Goal: Task Accomplishment & Management: Manage account settings

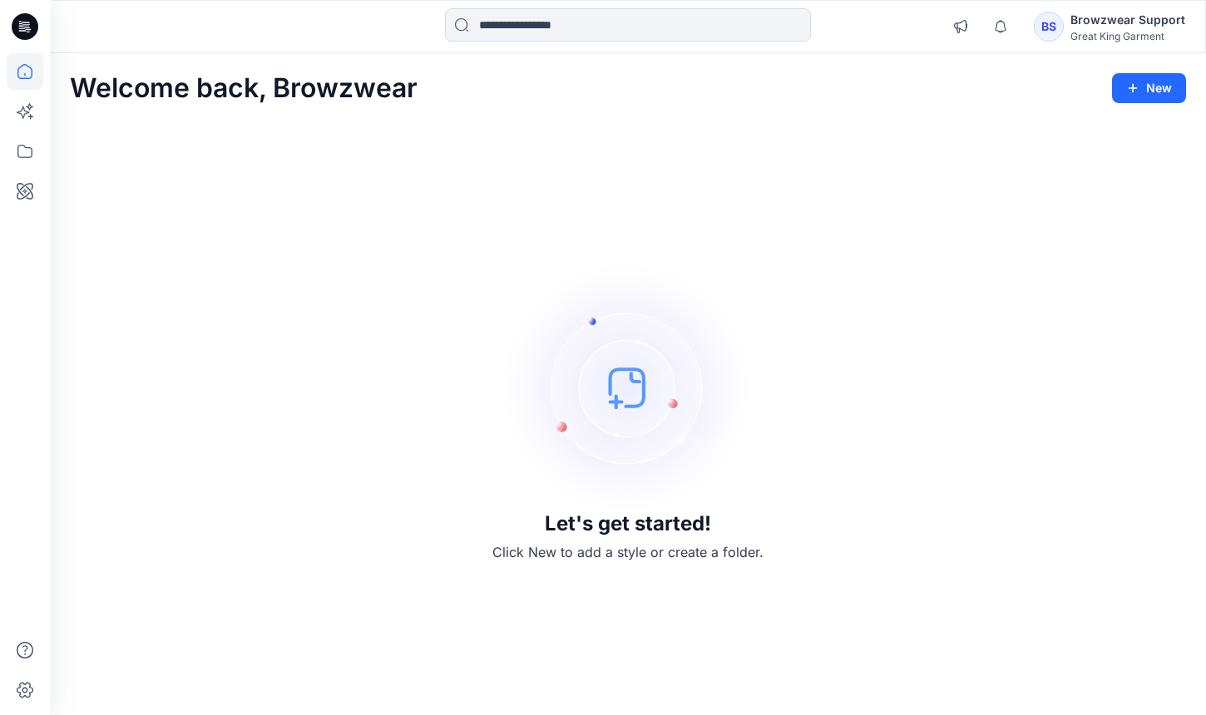
click at [1074, 19] on div "Browzwear Support" at bounding box center [1128, 20] width 115 height 20
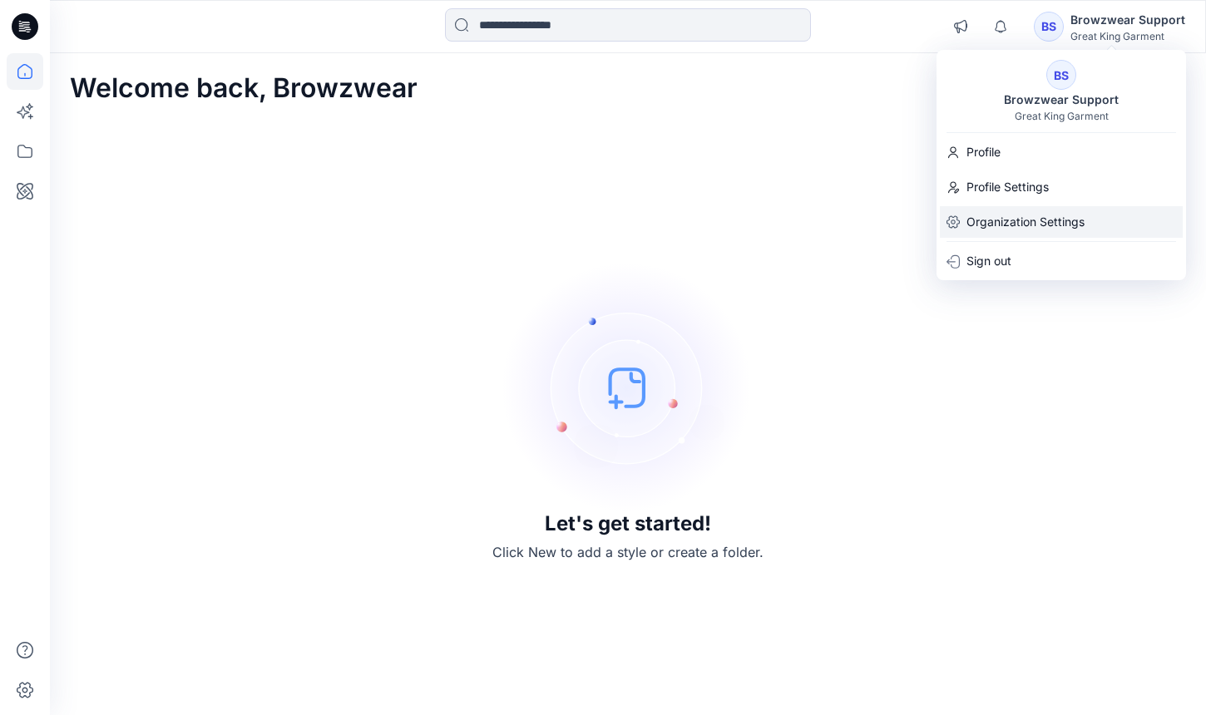
click at [1021, 227] on p "Organization Settings" at bounding box center [1026, 222] width 118 height 32
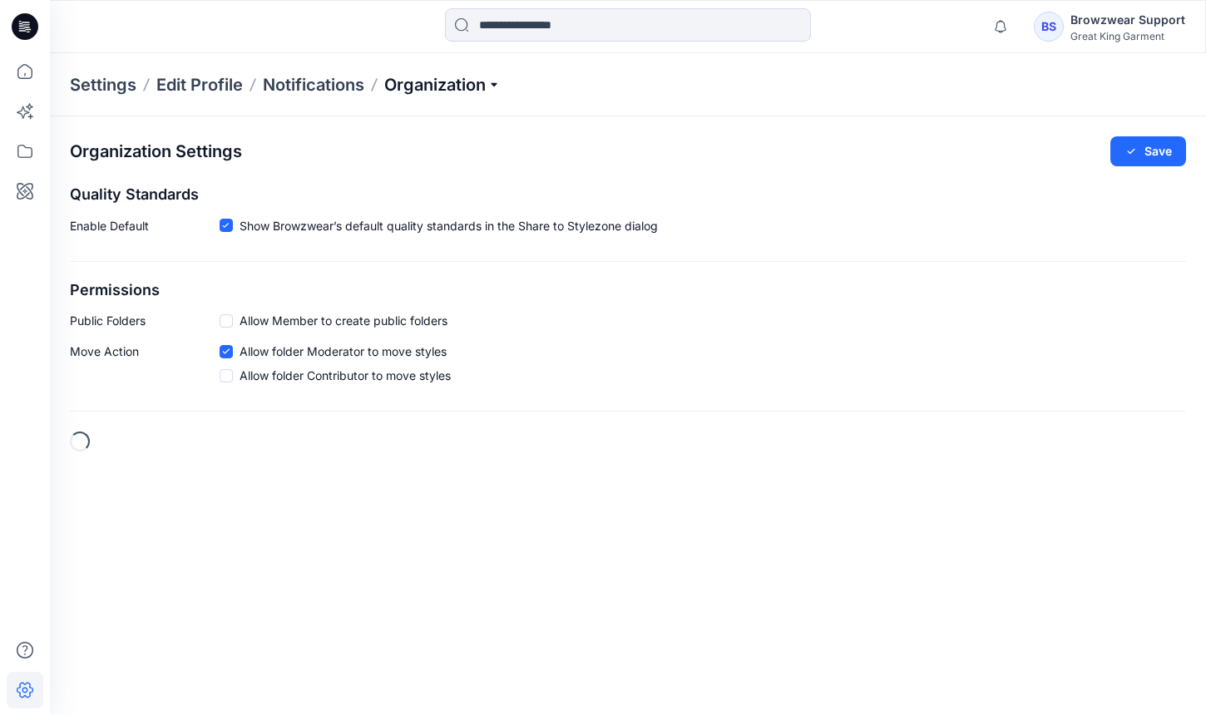
click at [432, 85] on p "Organization" at bounding box center [442, 84] width 116 height 23
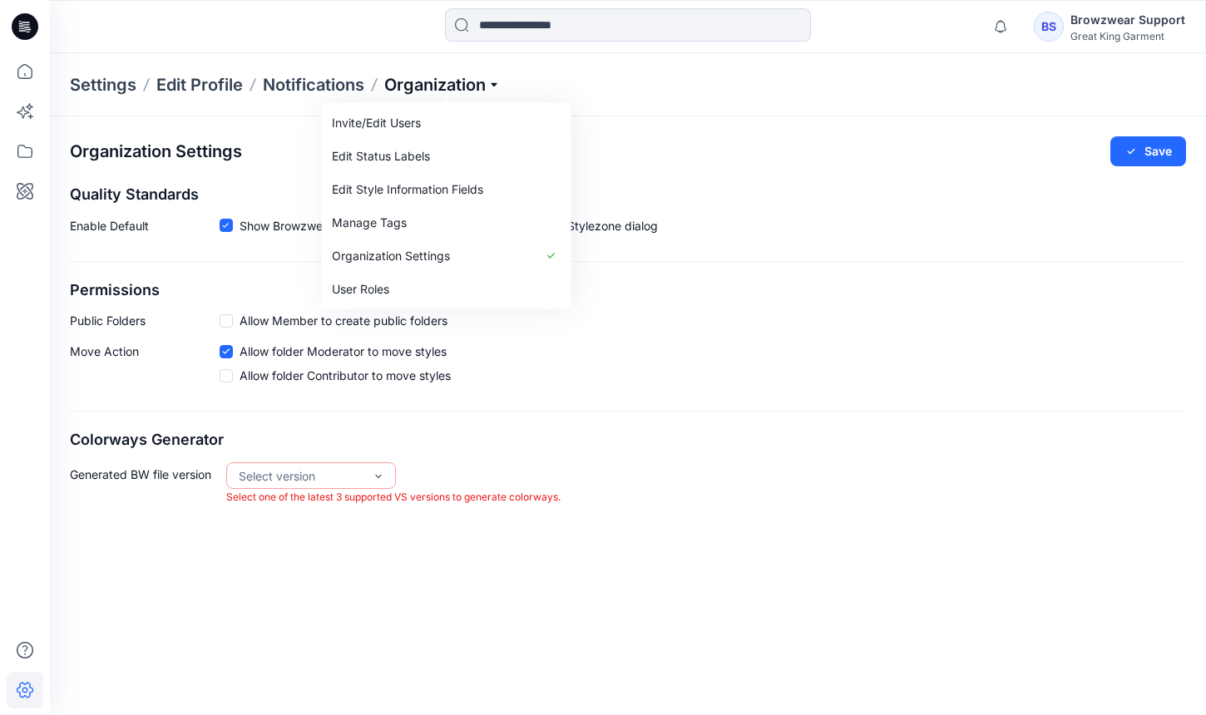
click at [432, 85] on p "Organization" at bounding box center [442, 84] width 116 height 23
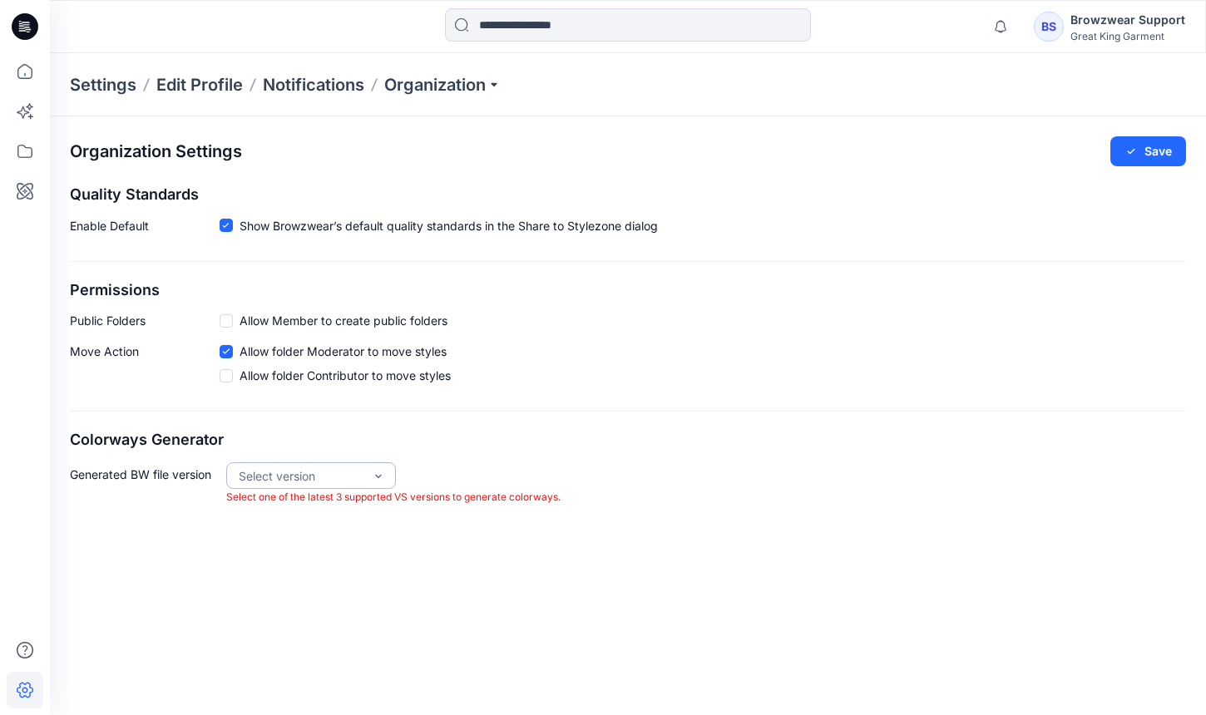
click at [319, 469] on div "Select version" at bounding box center [301, 475] width 125 height 17
click at [338, 535] on div "VS 2025.1" at bounding box center [311, 539] width 163 height 29
click at [503, 589] on div "Organization Settings Save Quality Standards Enable Default Show Browzwear’s de…" at bounding box center [628, 415] width 1156 height 599
click at [239, 371] on label "Allow folder Contributor to move styles" at bounding box center [335, 375] width 231 height 17
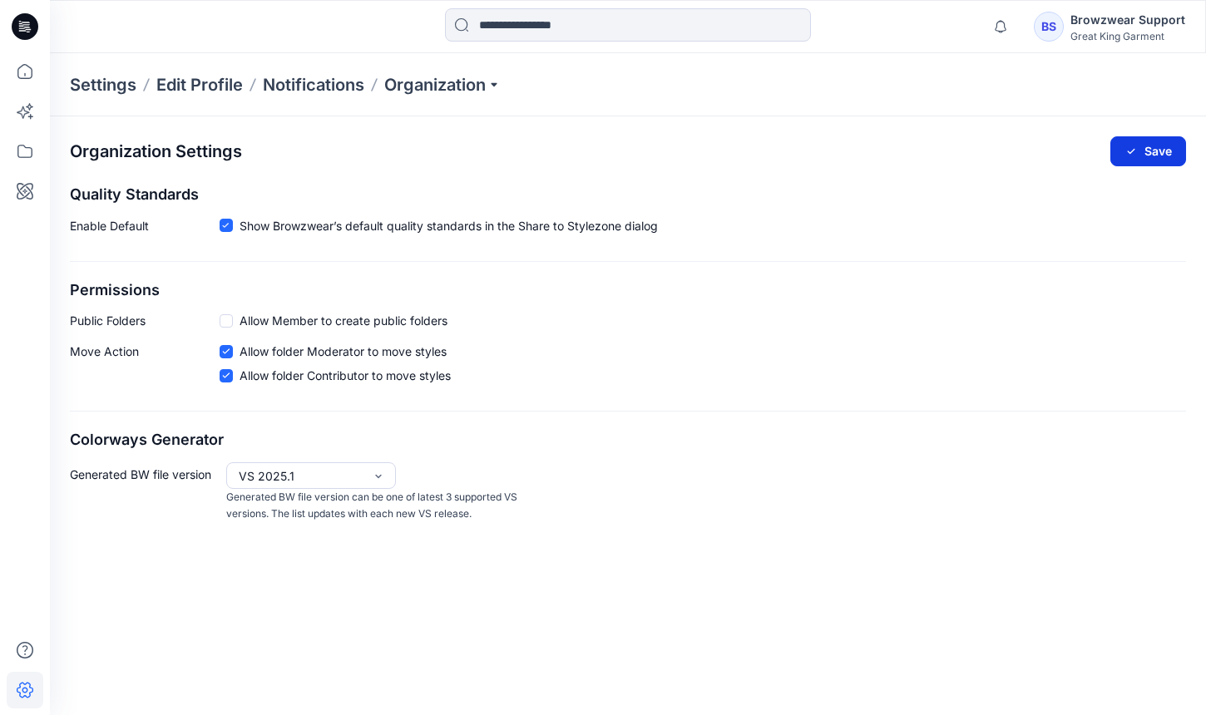
click at [1166, 161] on button "Save" at bounding box center [1148, 151] width 76 height 30
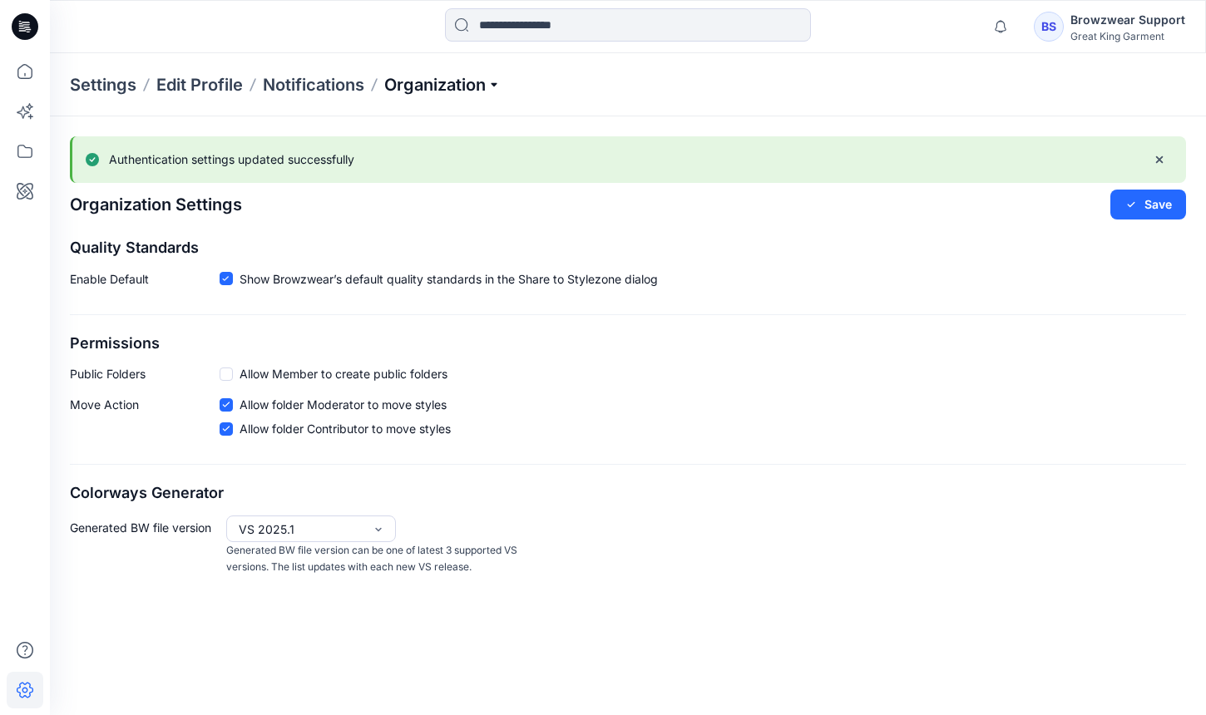
click at [403, 73] on p "Organization" at bounding box center [442, 84] width 116 height 23
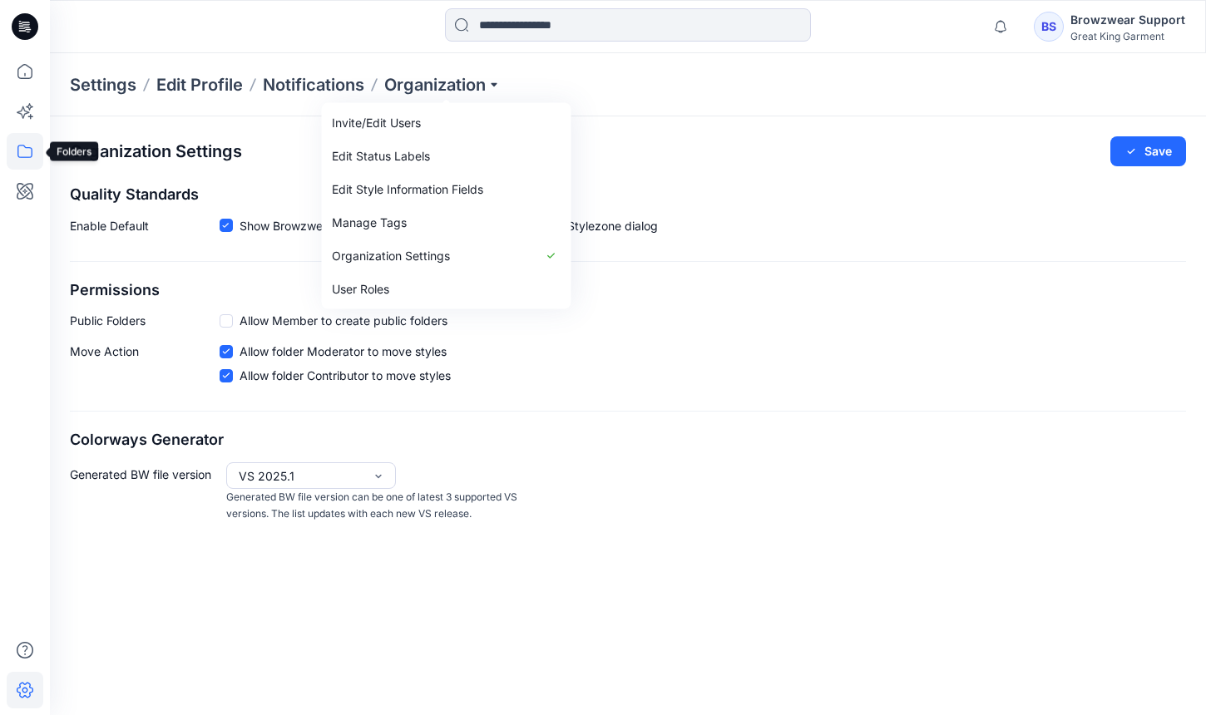
click at [33, 138] on icon at bounding box center [25, 151] width 37 height 37
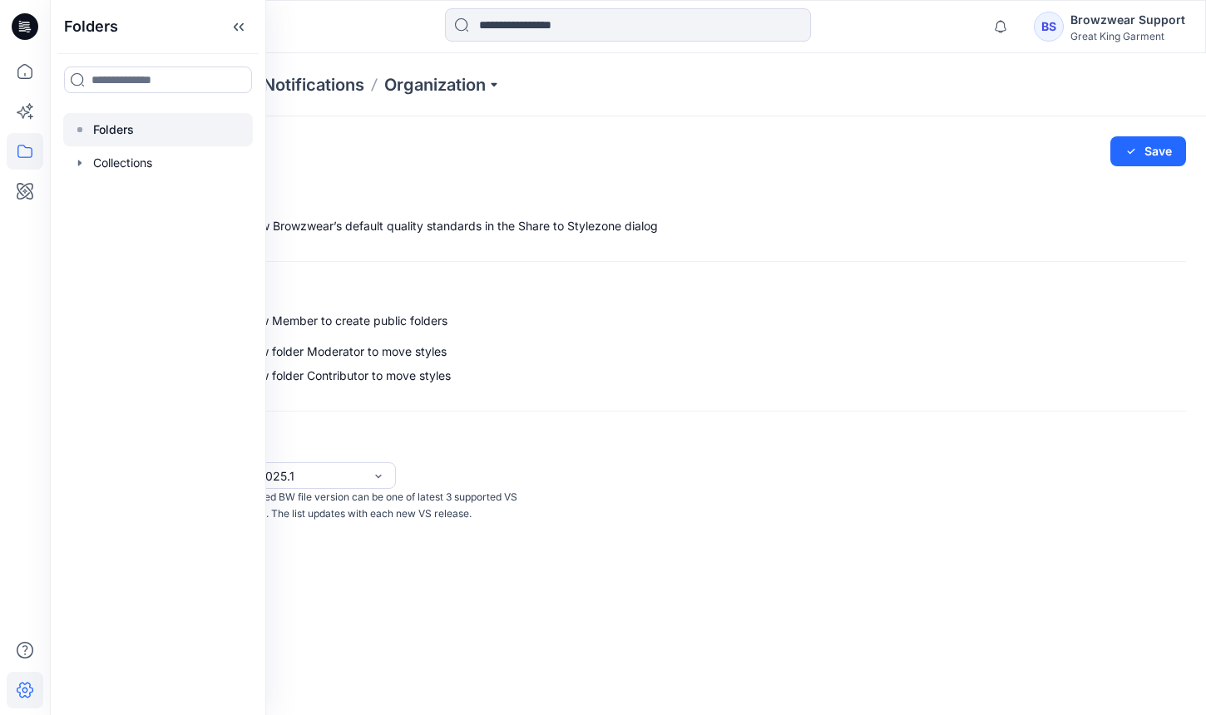
click at [146, 131] on div at bounding box center [158, 129] width 190 height 33
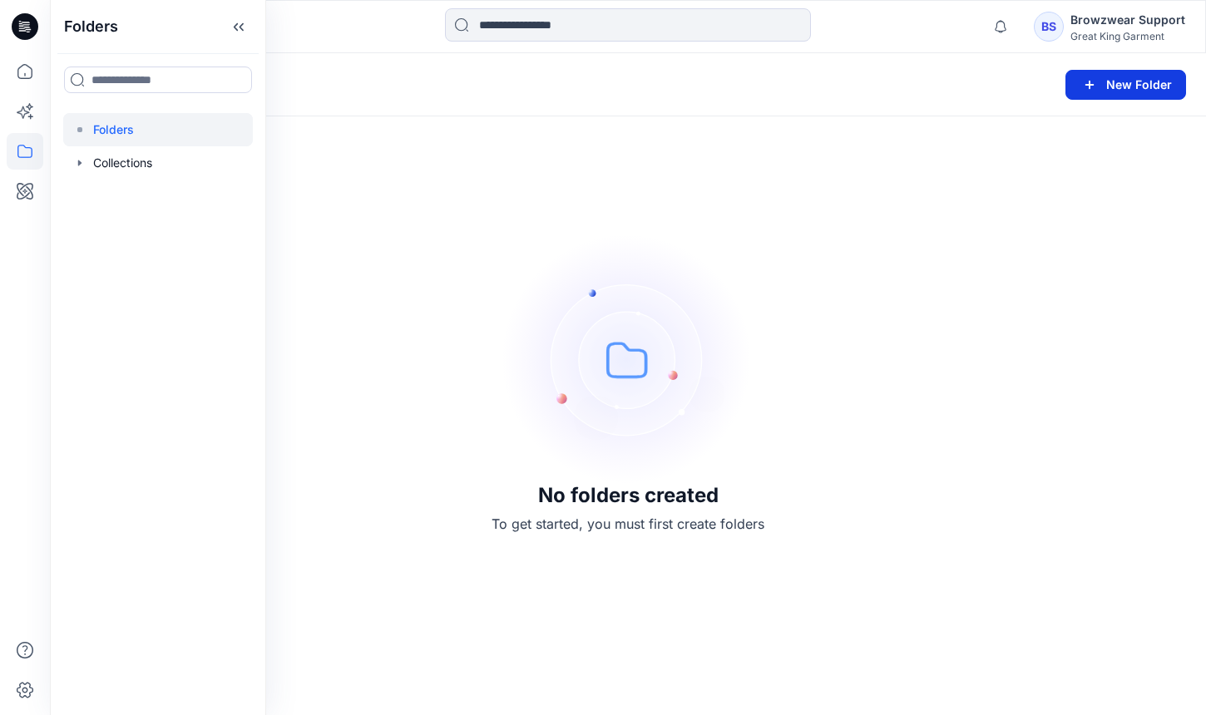
click at [1121, 83] on button "New Folder" at bounding box center [1126, 85] width 121 height 30
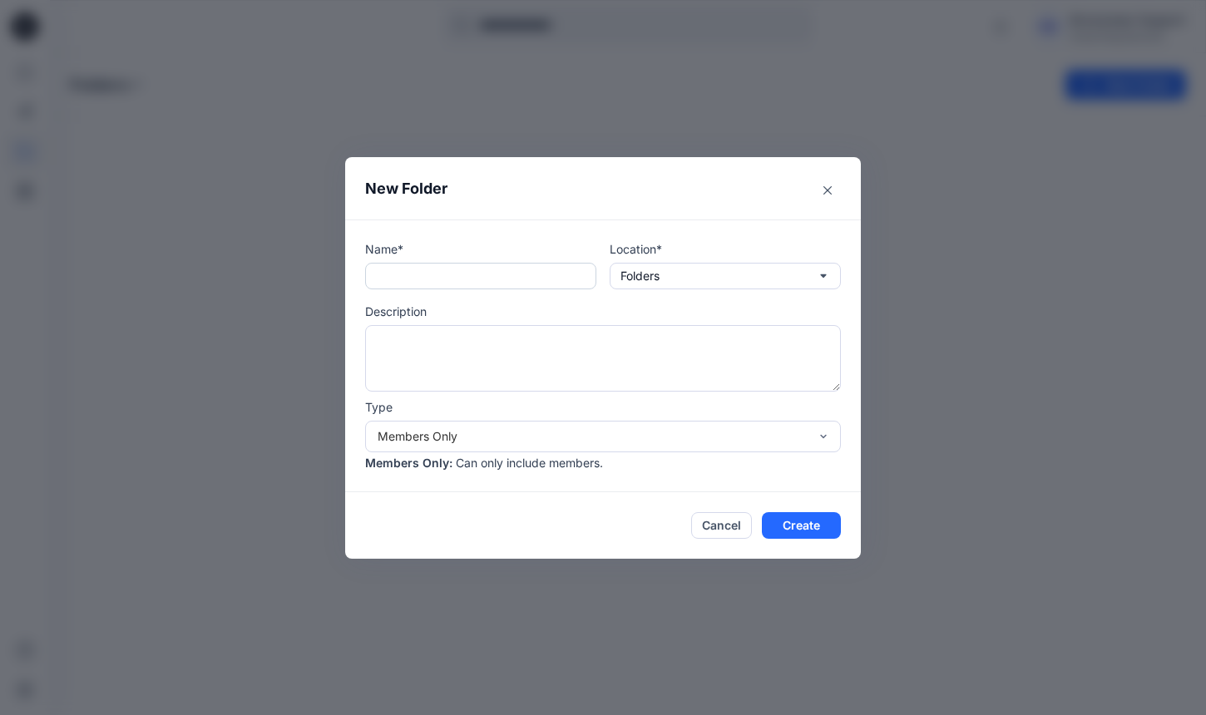
click at [438, 284] on input "text" at bounding box center [480, 276] width 231 height 27
type input "**********"
click at [533, 433] on div "Members Only" at bounding box center [593, 436] width 431 height 17
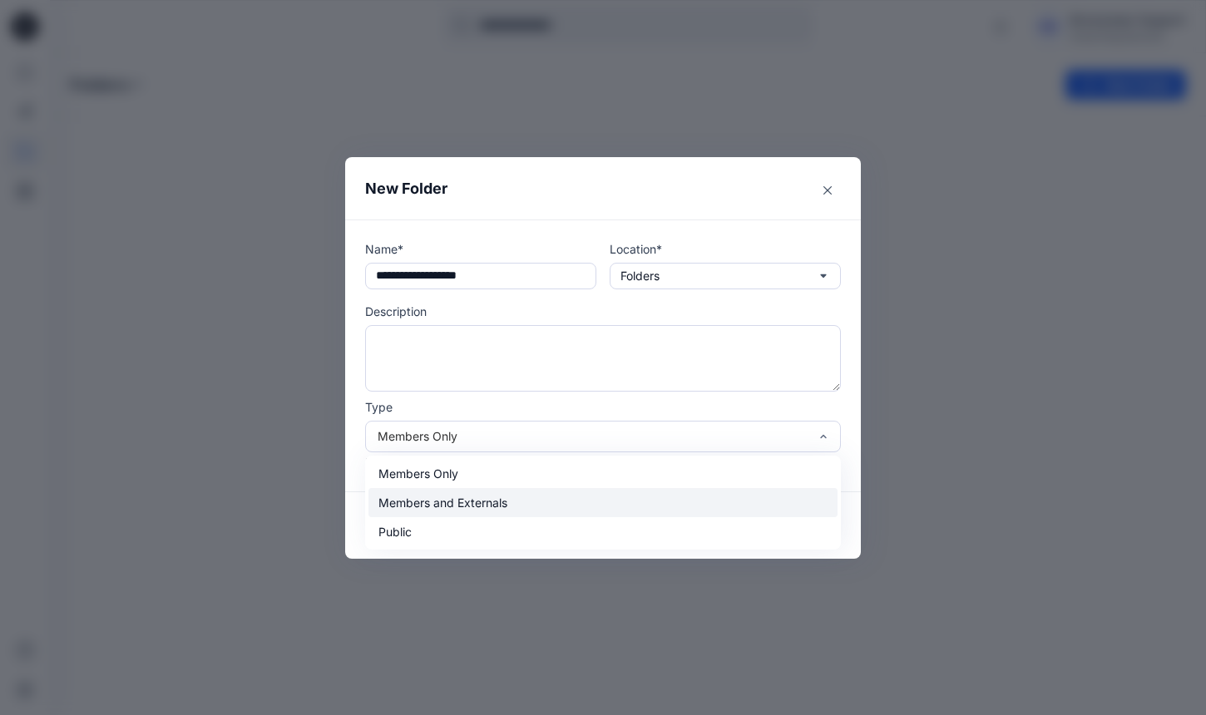
click at [546, 499] on div "Members and Externals" at bounding box center [602, 502] width 469 height 29
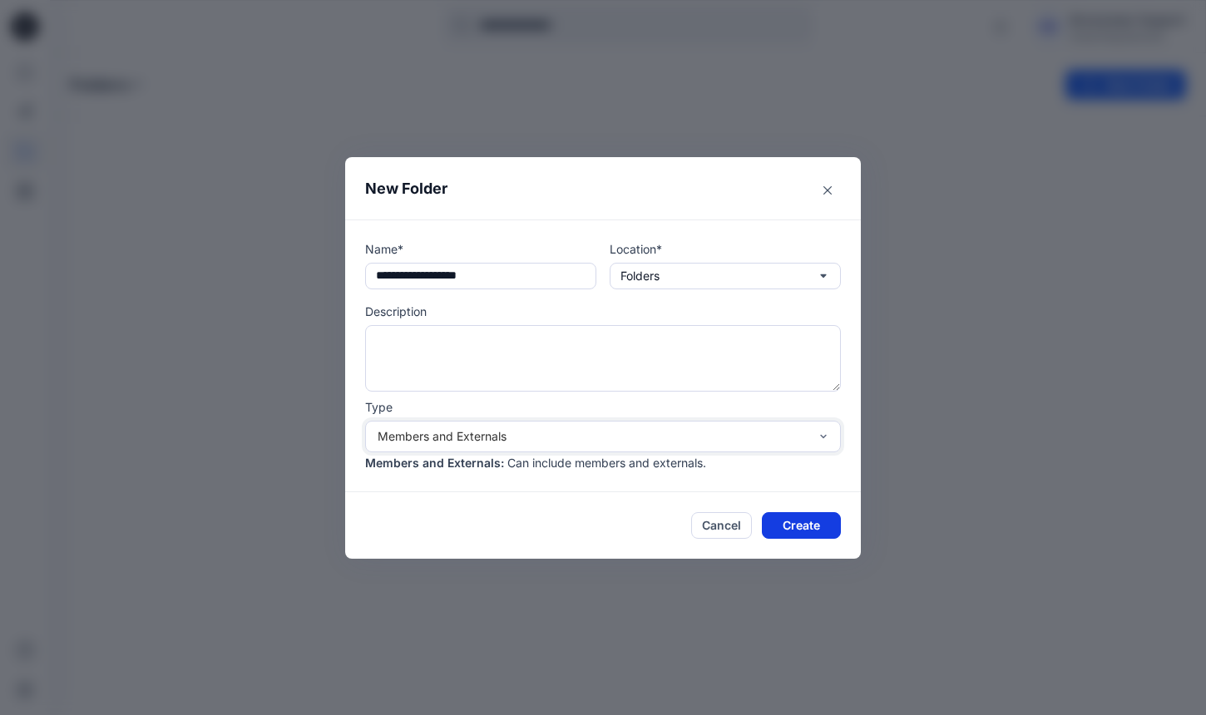
click at [803, 521] on button "Create" at bounding box center [801, 525] width 79 height 27
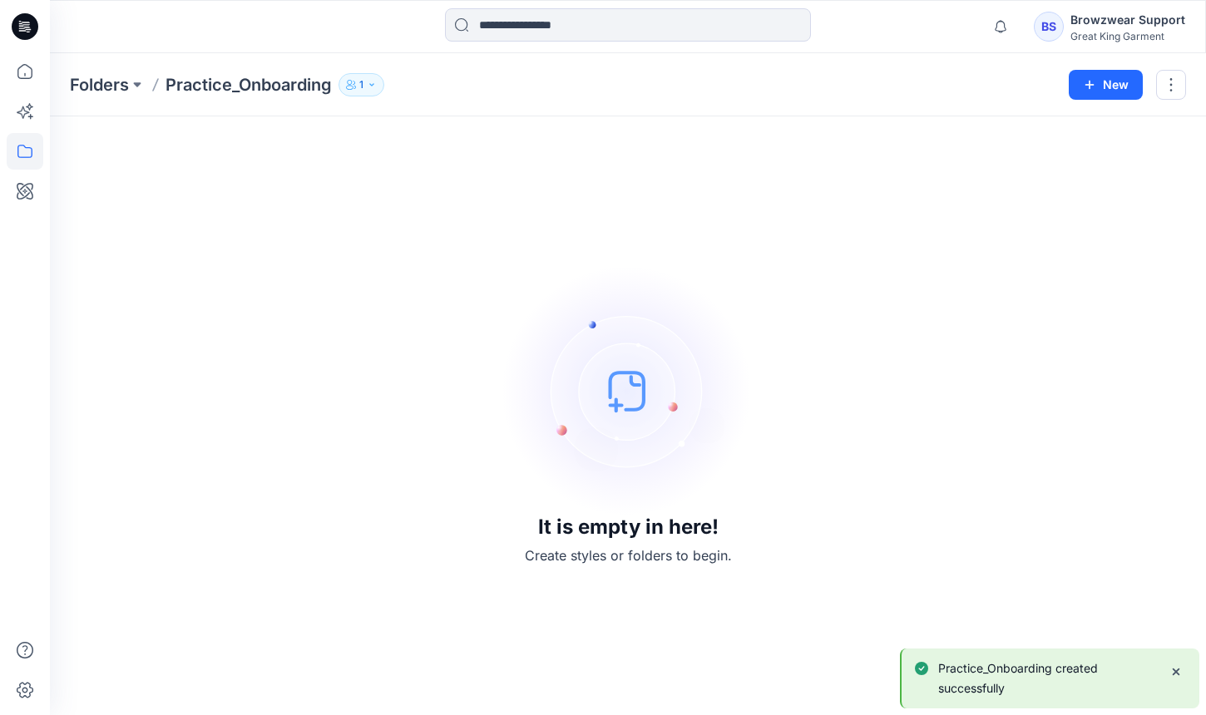
click at [715, 198] on div "It is empty in here! Create styles or folders to begin." at bounding box center [628, 415] width 1116 height 559
click at [364, 89] on p "1" at bounding box center [361, 85] width 4 height 18
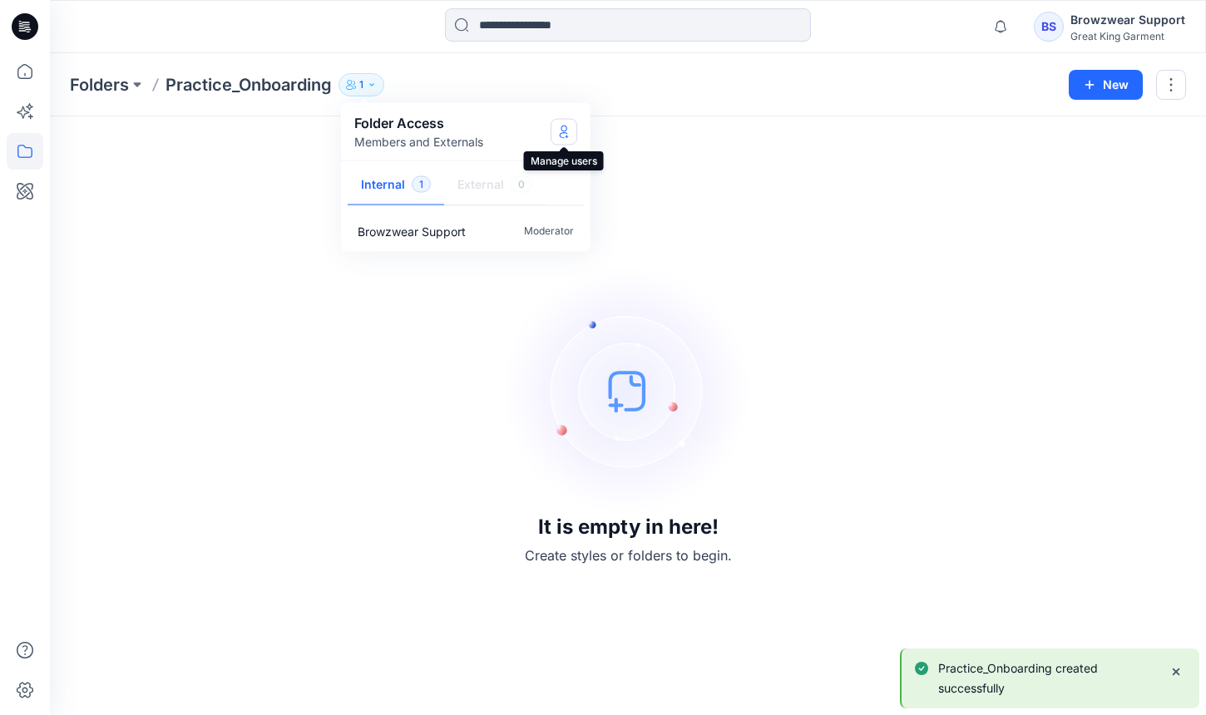
click at [556, 133] on button "Manage Users" at bounding box center [564, 131] width 27 height 27
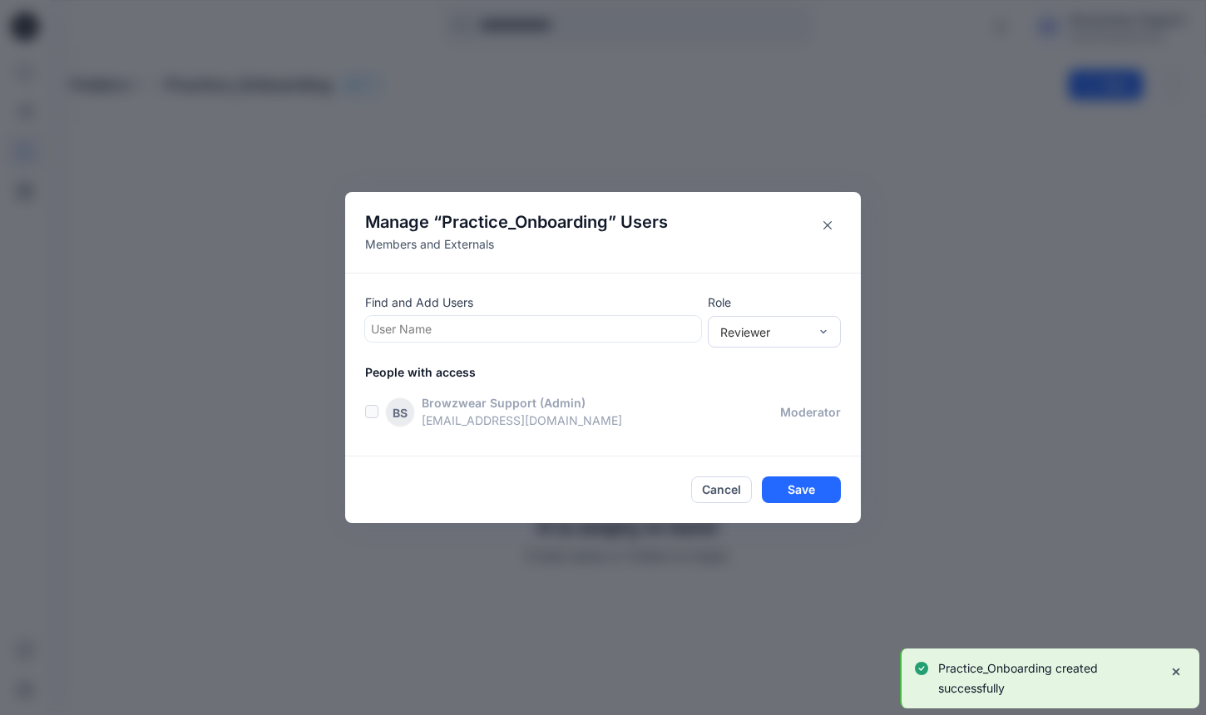
click at [510, 332] on div at bounding box center [533, 329] width 324 height 21
type input "****"
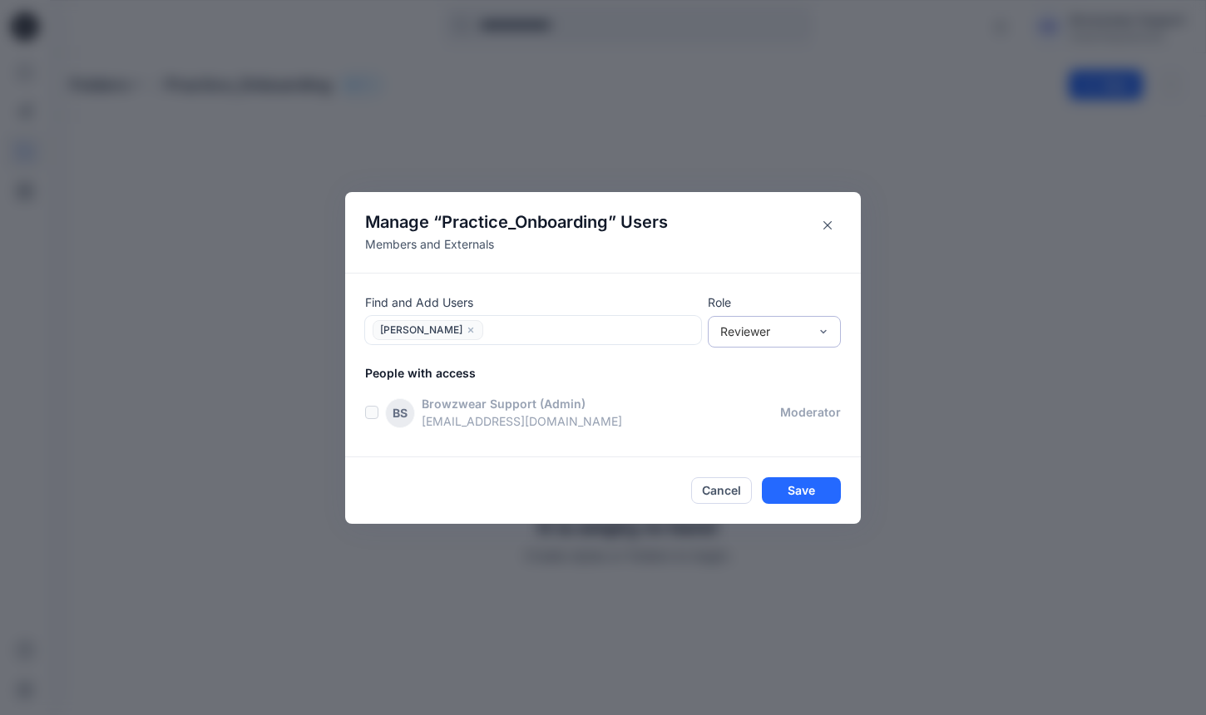
click at [737, 328] on div "Reviewer" at bounding box center [764, 331] width 88 height 17
click at [729, 429] on div "Moderator" at bounding box center [774, 422] width 126 height 29
click at [809, 480] on button "Save" at bounding box center [801, 490] width 79 height 27
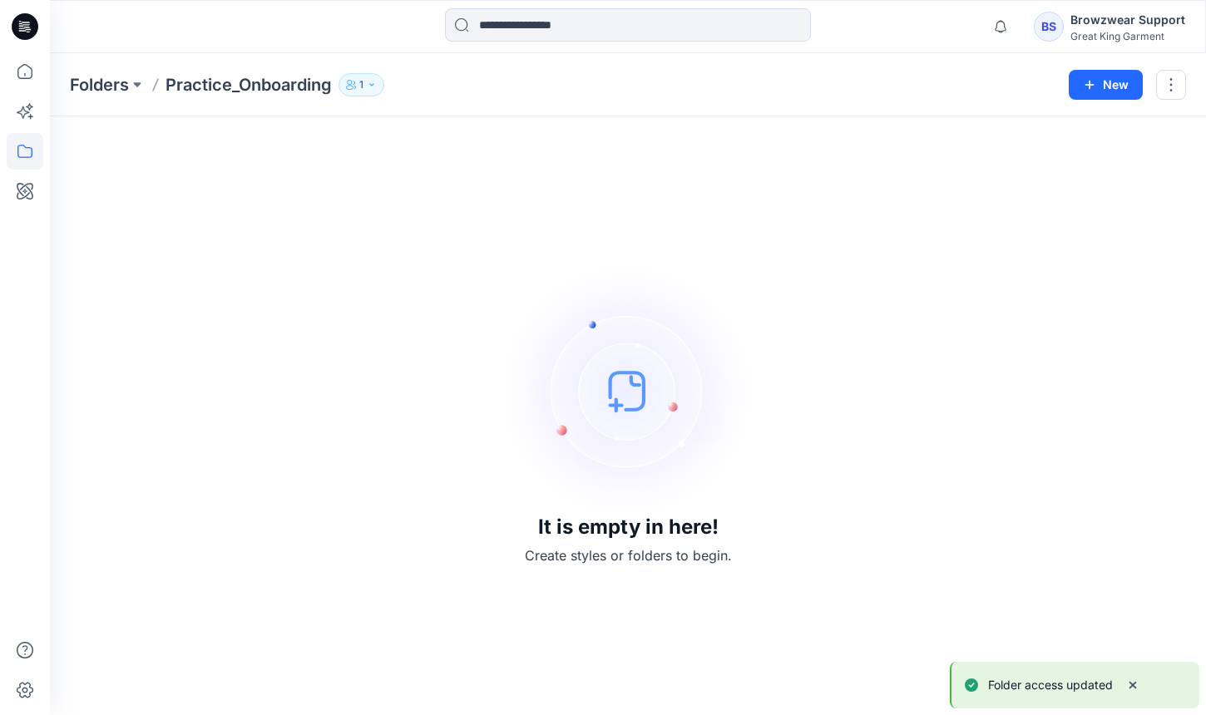
click at [819, 460] on div "It is empty in here! Create styles or folders to begin." at bounding box center [628, 415] width 1116 height 559
click at [1130, 10] on div "Browzwear Support" at bounding box center [1128, 20] width 115 height 20
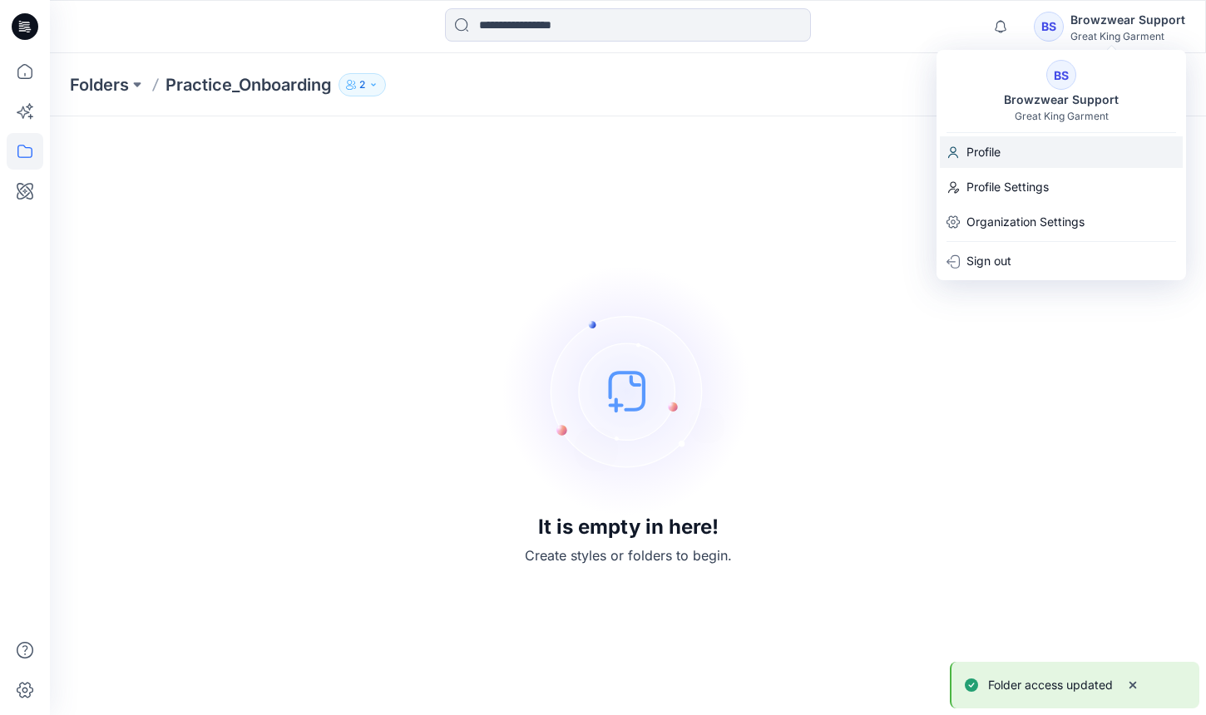
click at [1051, 158] on div "Profile" at bounding box center [1061, 152] width 243 height 32
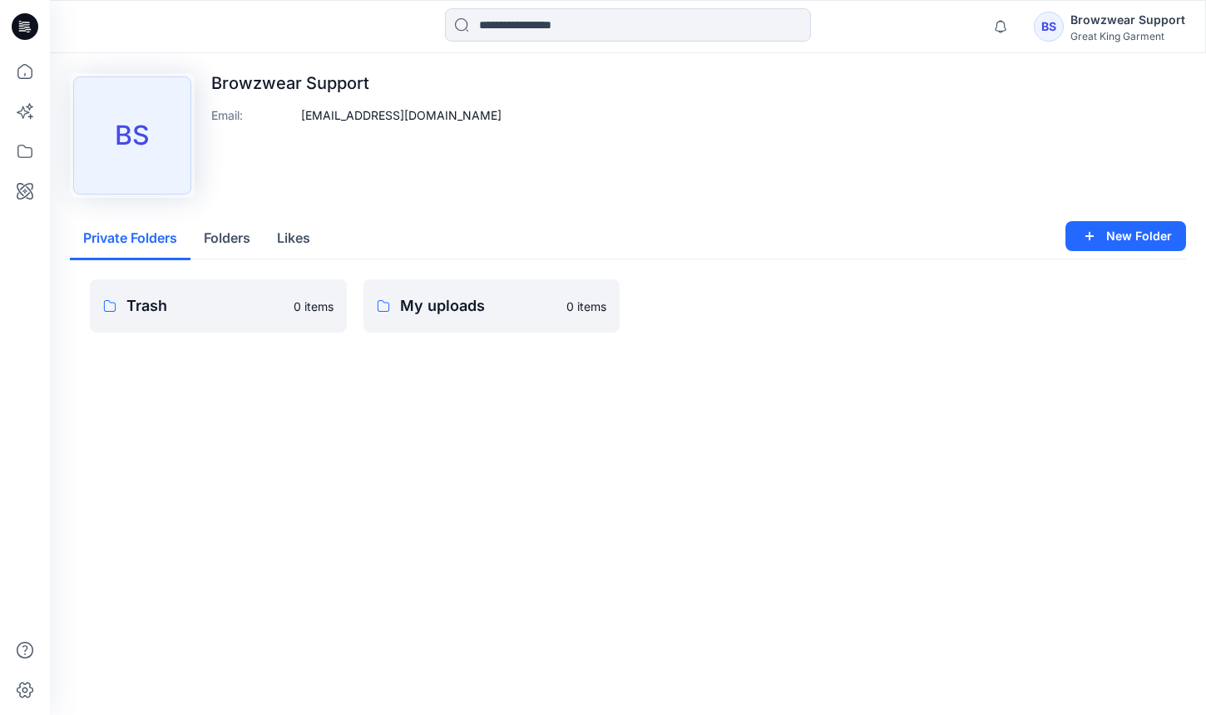
click at [1121, 39] on div "Great King Garment" at bounding box center [1128, 36] width 115 height 12
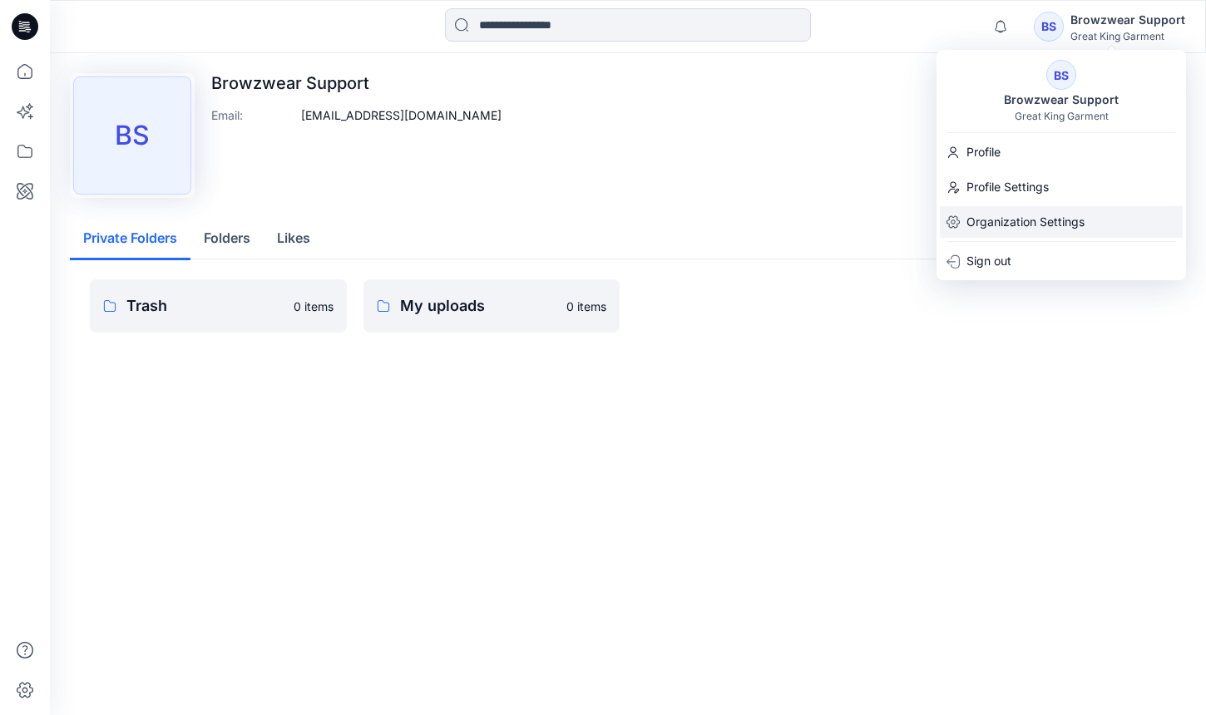
click at [1029, 227] on p "Organization Settings" at bounding box center [1026, 222] width 118 height 32
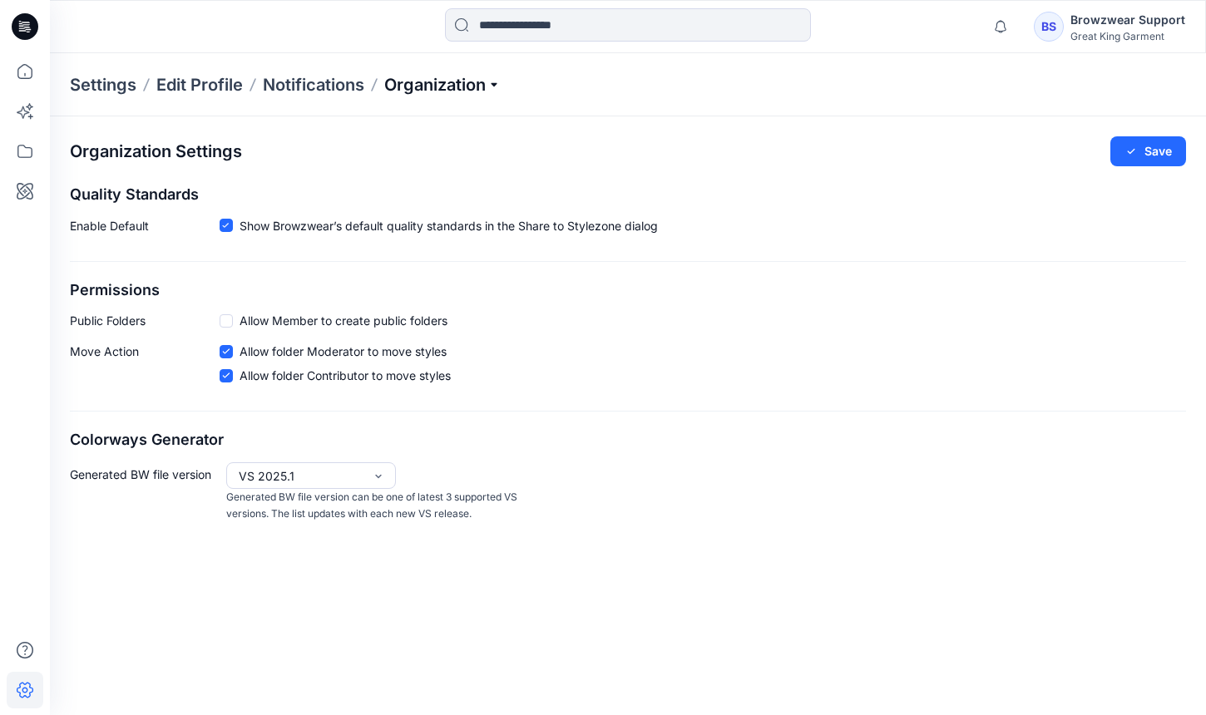
click at [437, 83] on p "Organization" at bounding box center [442, 84] width 116 height 23
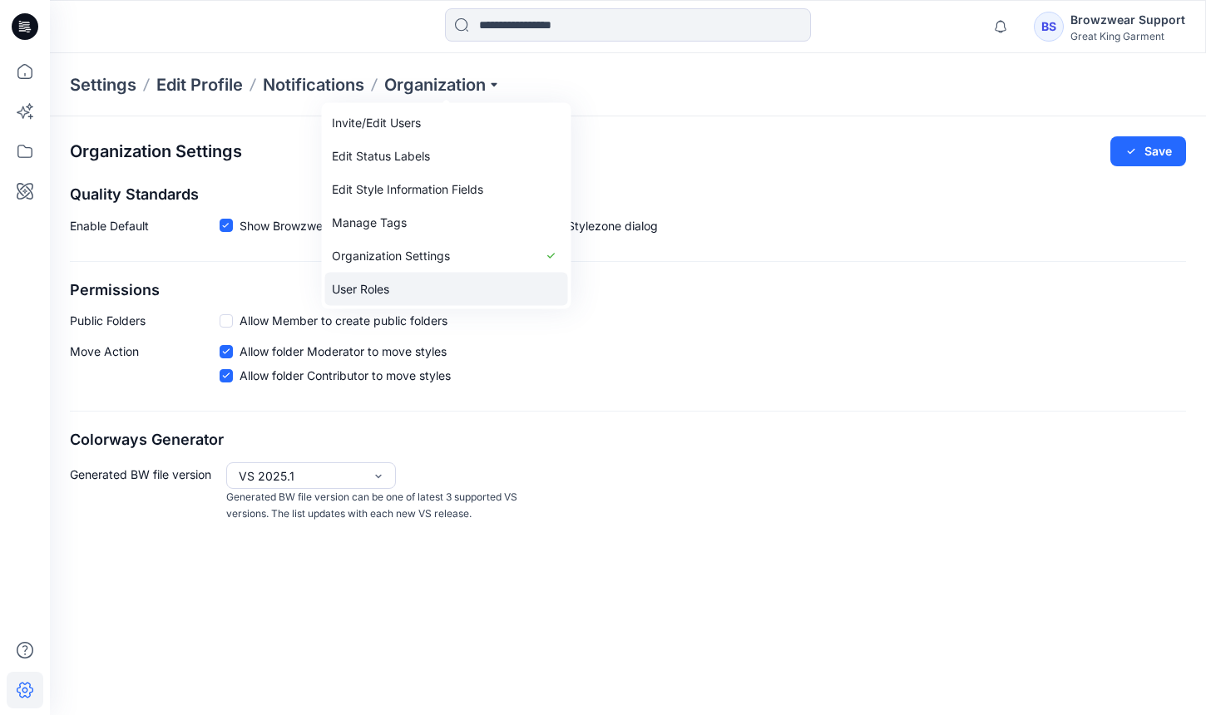
click at [402, 284] on link "User Roles" at bounding box center [446, 289] width 243 height 33
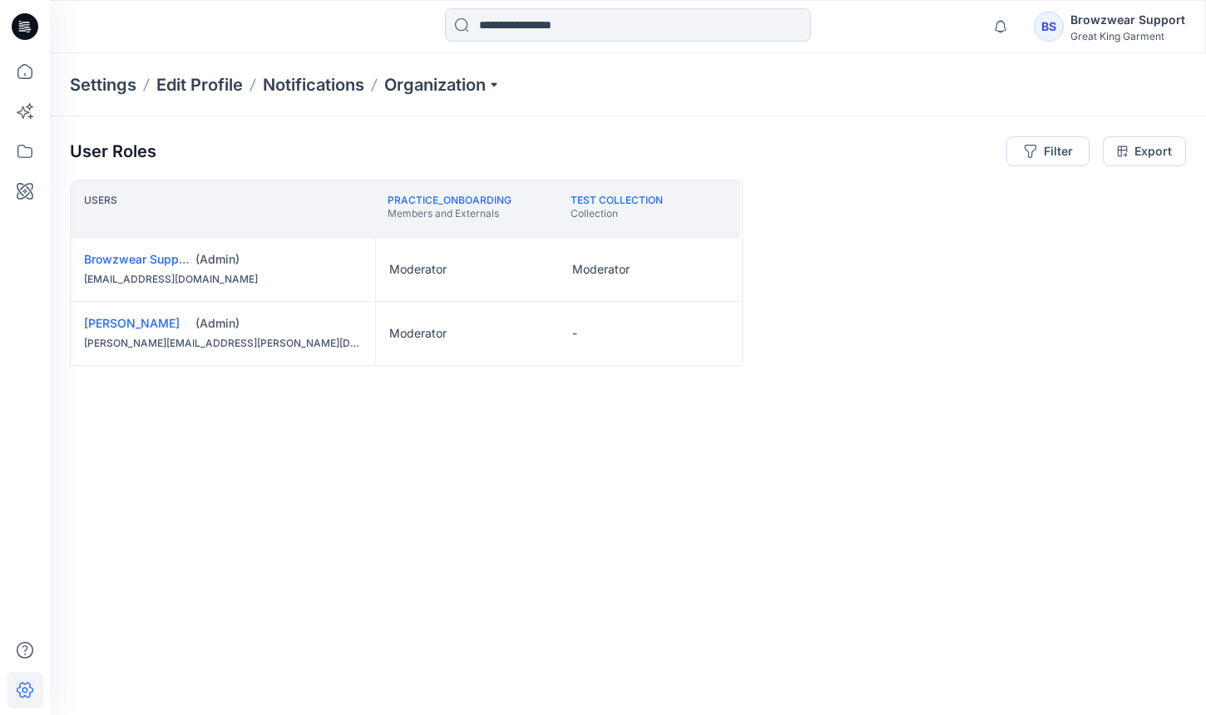
click at [718, 522] on div "Users Practice_Onboarding Members and Externals test collection Collection Brow…" at bounding box center [628, 415] width 1116 height 470
click at [18, 146] on icon at bounding box center [24, 151] width 15 height 13
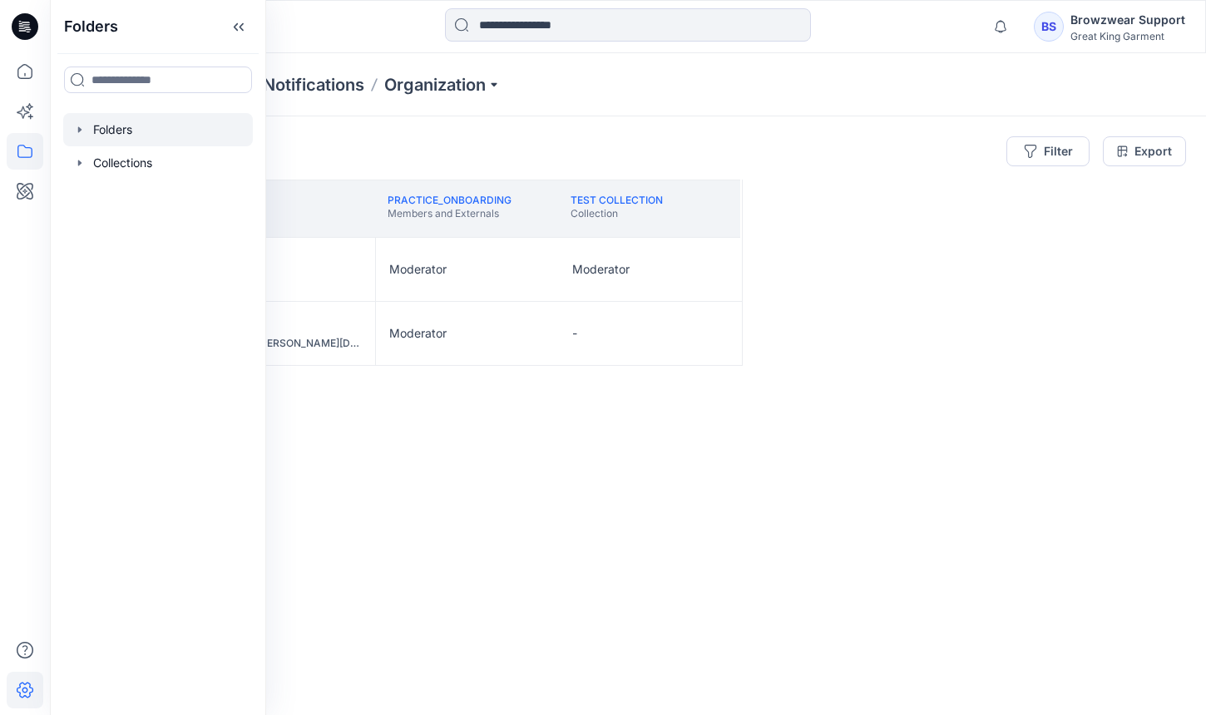
click at [116, 125] on div at bounding box center [158, 129] width 190 height 33
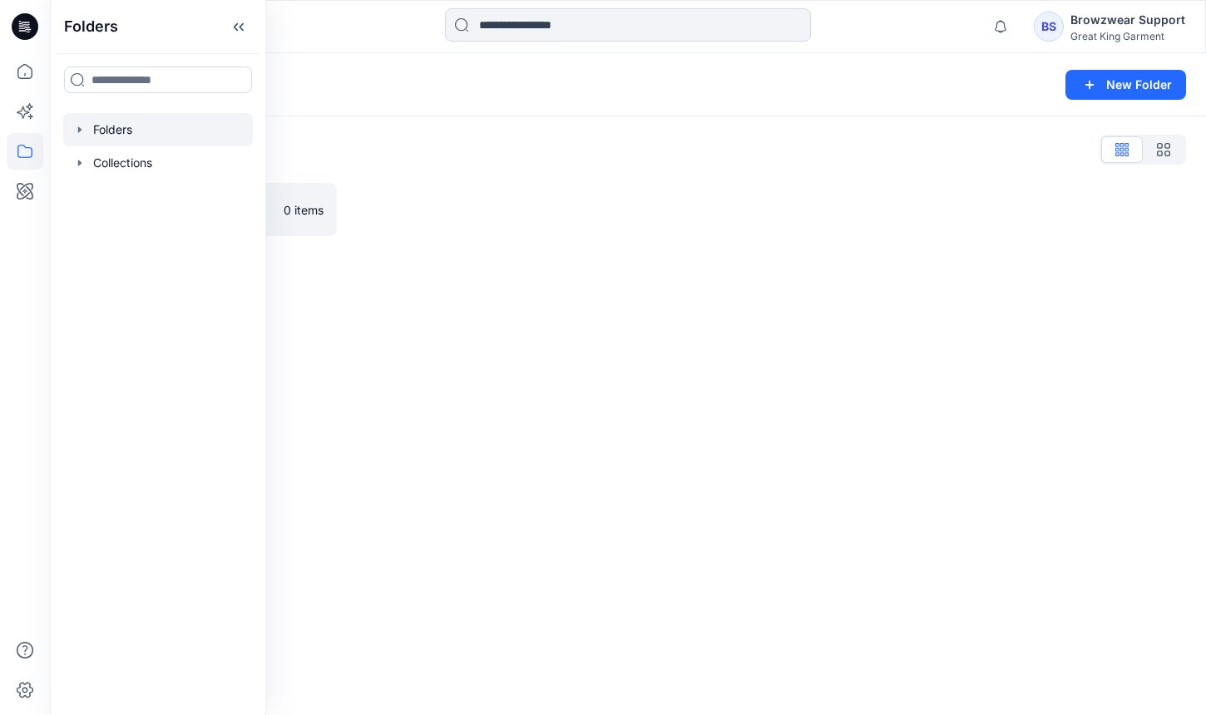
click at [469, 112] on div "Folders New Folder" at bounding box center [628, 84] width 1156 height 63
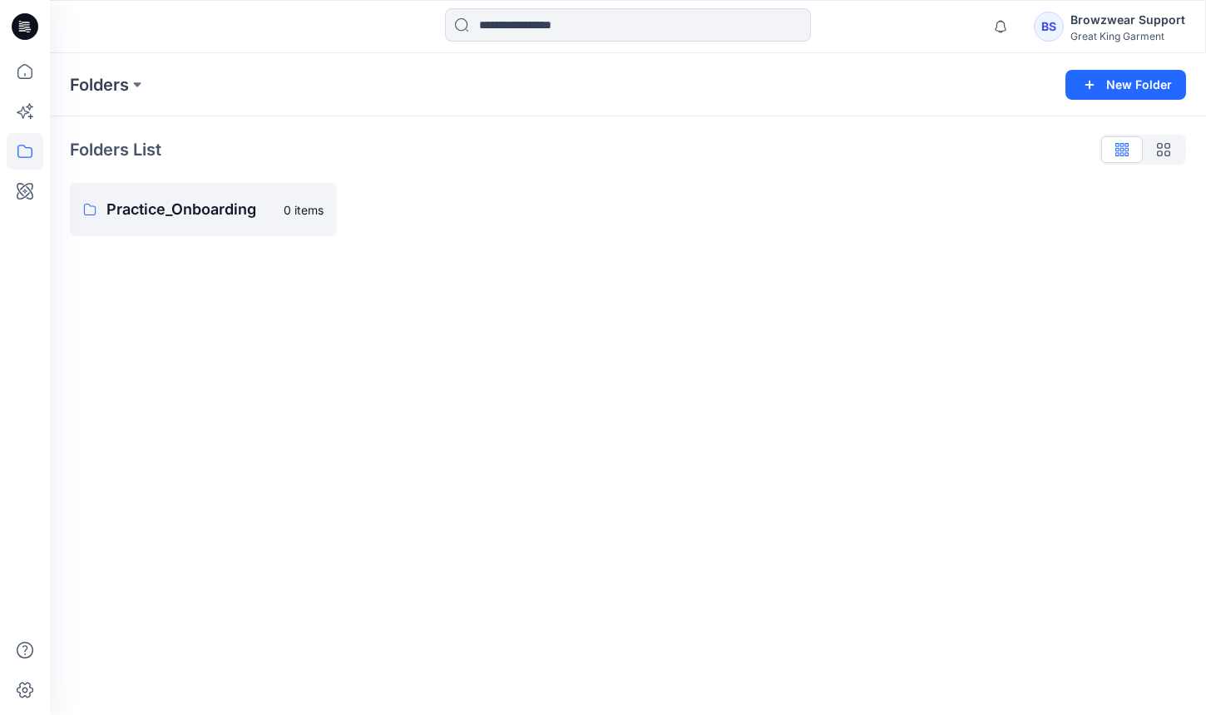
click at [1115, 37] on div "Great King Garment" at bounding box center [1128, 36] width 115 height 12
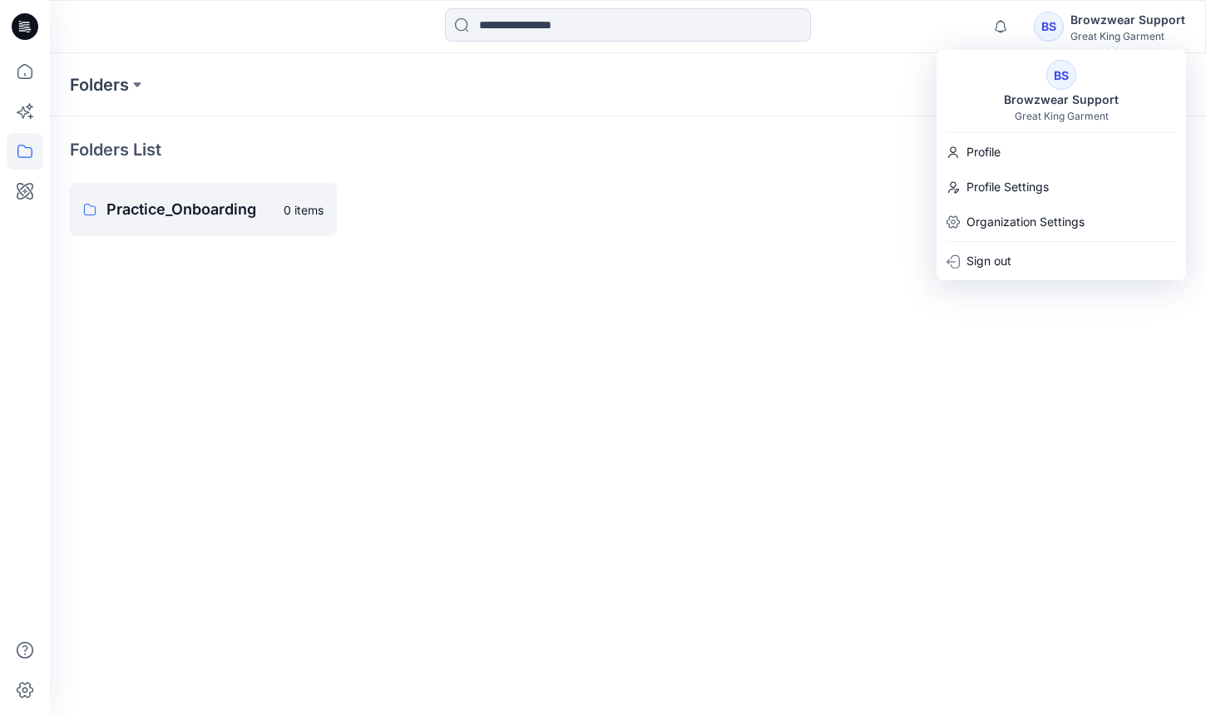
click at [1115, 37] on div "Great King Garment" at bounding box center [1128, 36] width 115 height 12
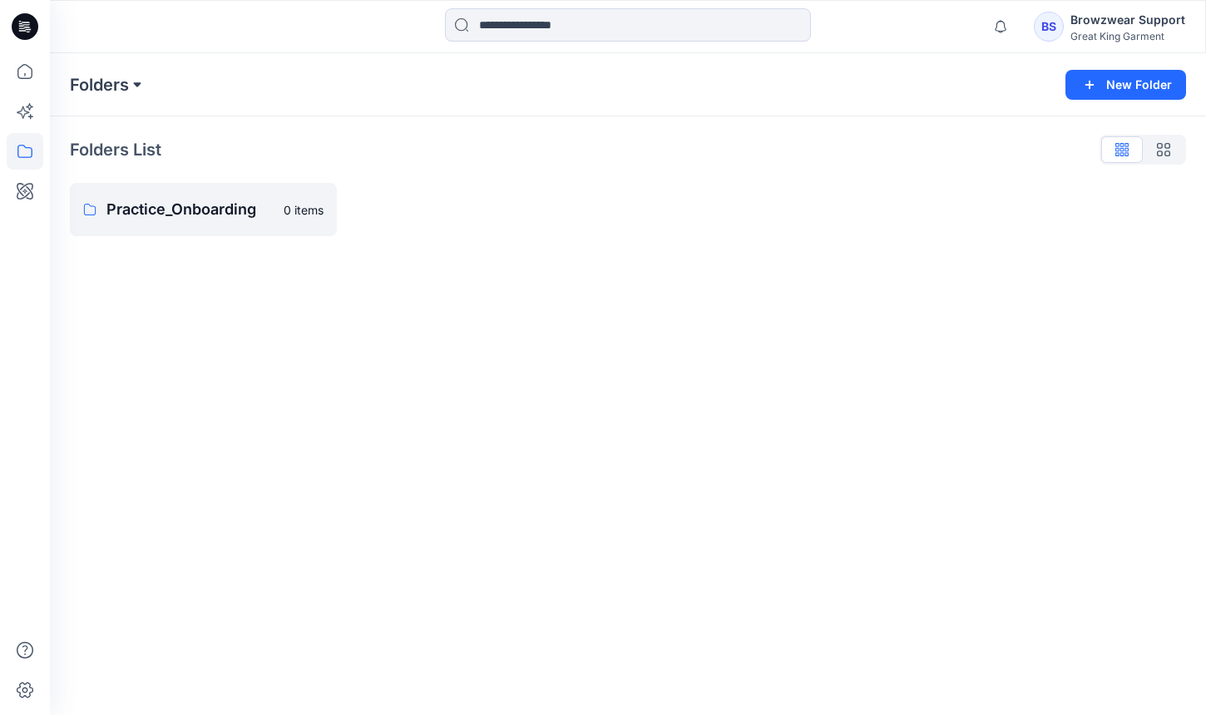
click at [135, 87] on button at bounding box center [137, 84] width 17 height 23
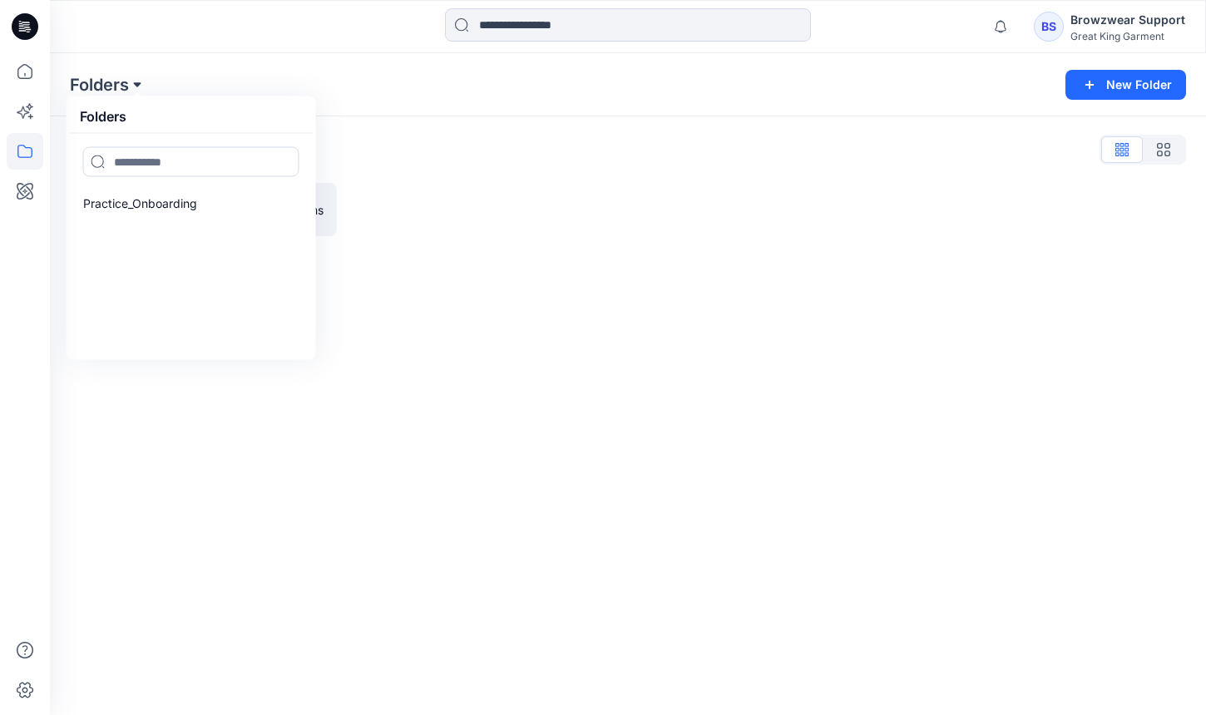
click at [135, 87] on button at bounding box center [137, 84] width 17 height 23
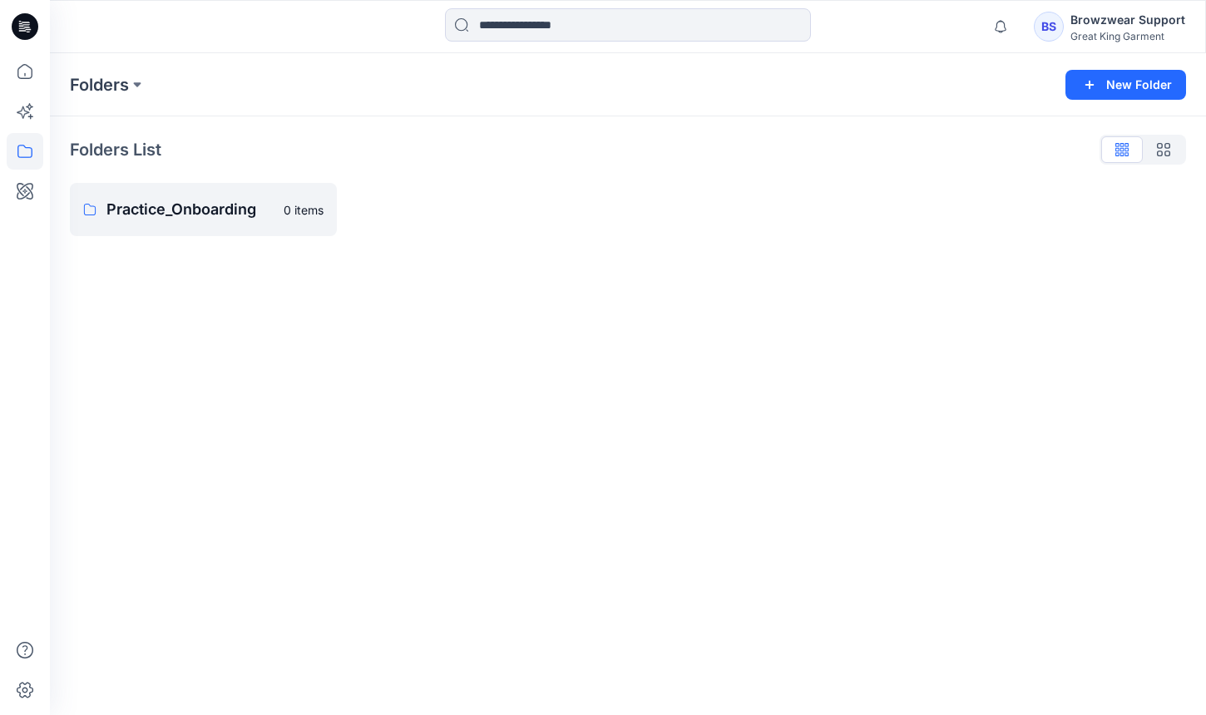
click at [68, 184] on div "Folders List Practice_Onboarding 0 items" at bounding box center [628, 186] width 1156 height 140
click at [1044, 35] on div "BS" at bounding box center [1049, 27] width 30 height 30
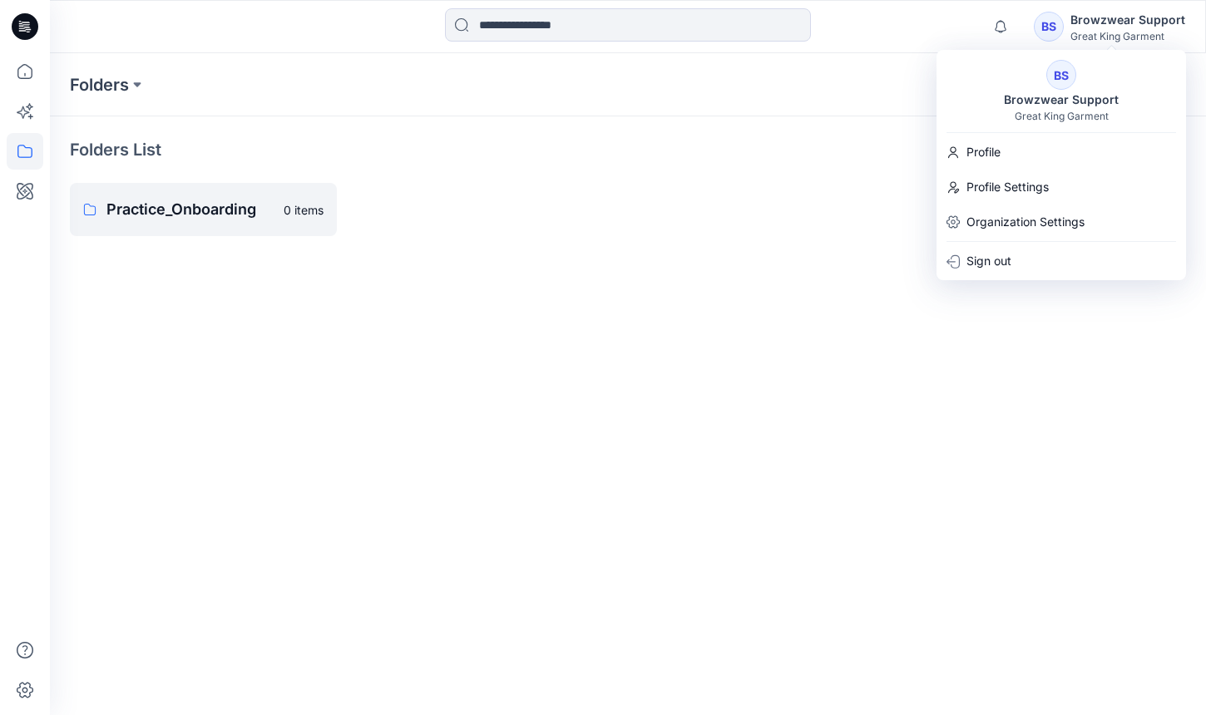
click at [1044, 35] on div "BS" at bounding box center [1049, 27] width 30 height 30
